Goal: Go to known website: Access a specific website the user already knows

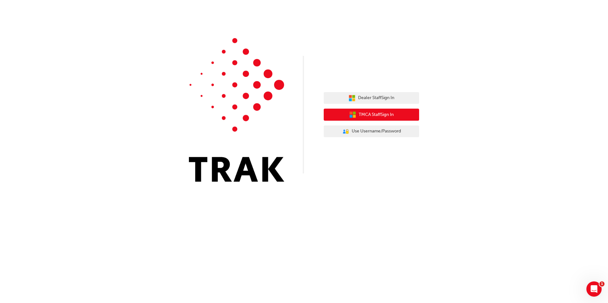
click at [372, 114] on span "TMCA Staff Sign In" at bounding box center [376, 114] width 35 height 7
